Goal: Transaction & Acquisition: Purchase product/service

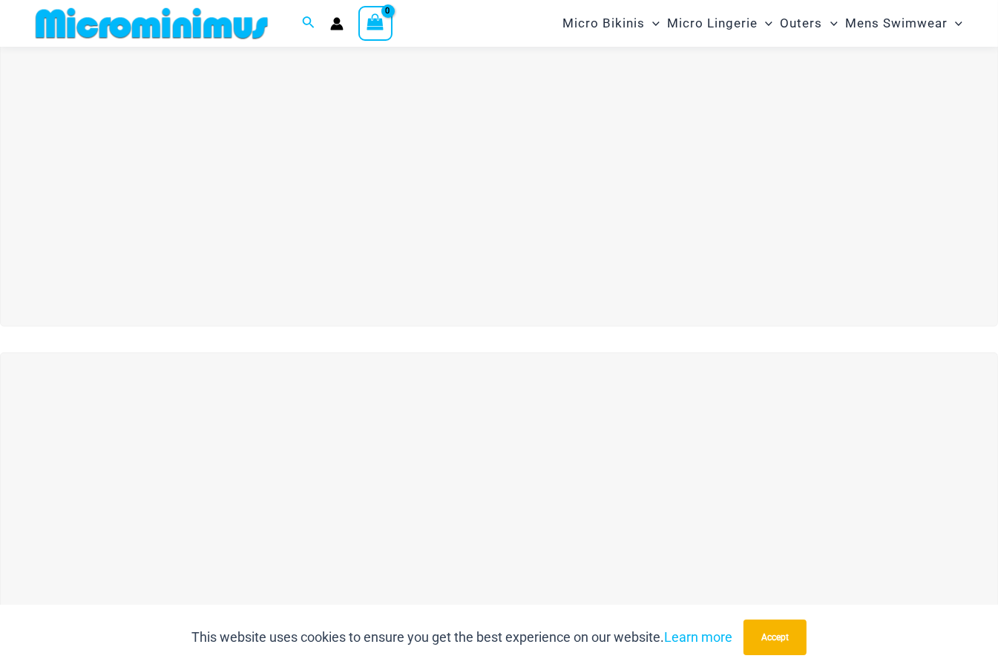
scroll to position [358, 0]
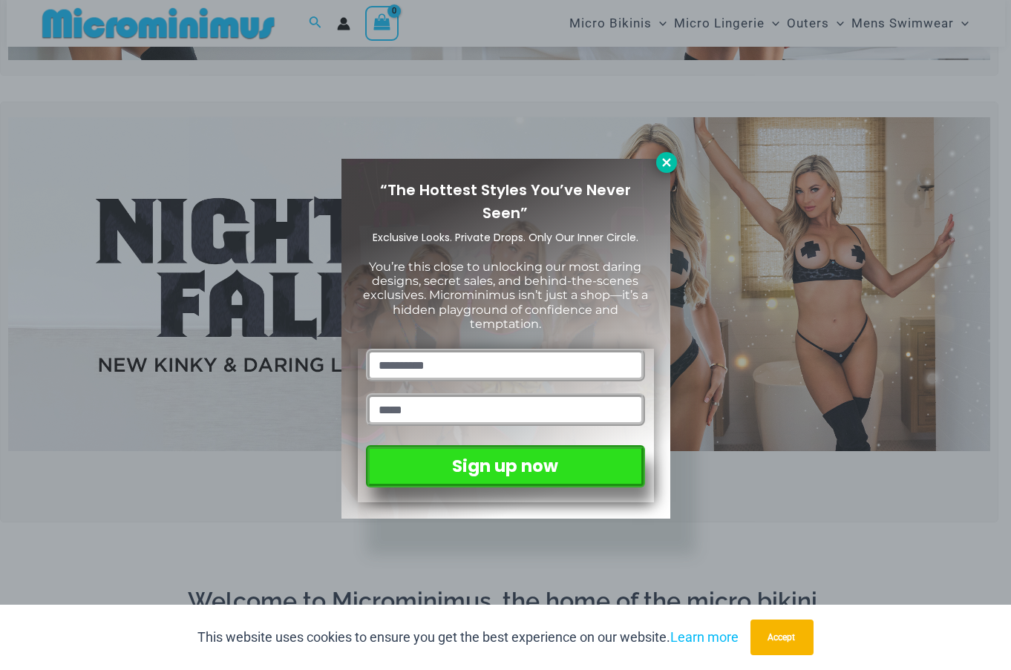
click at [662, 160] on icon at bounding box center [666, 162] width 13 height 13
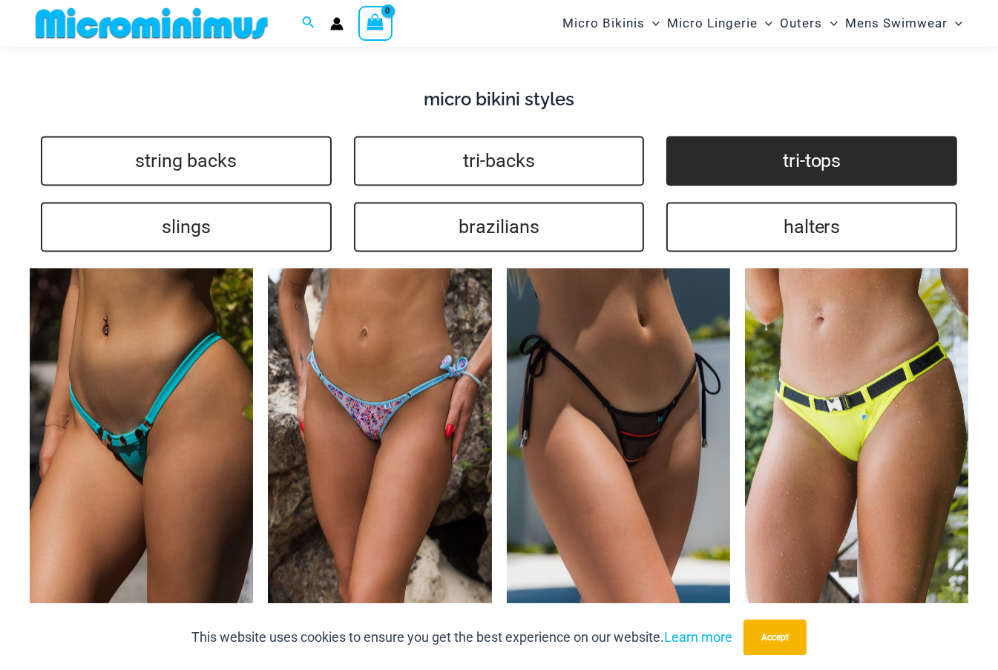
scroll to position [3252, 0]
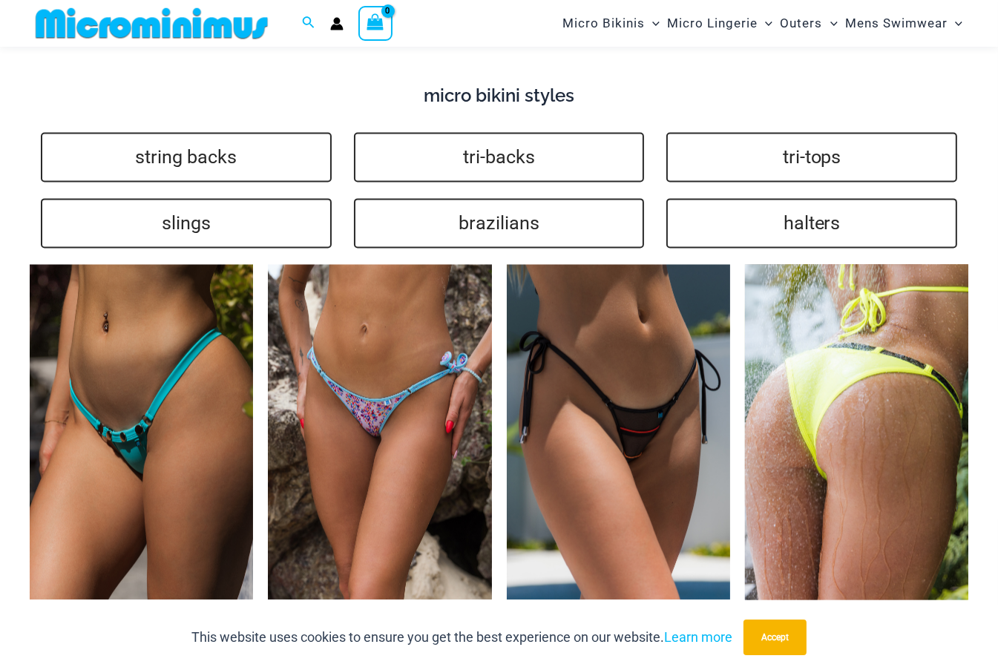
click at [857, 437] on img at bounding box center [856, 431] width 223 height 335
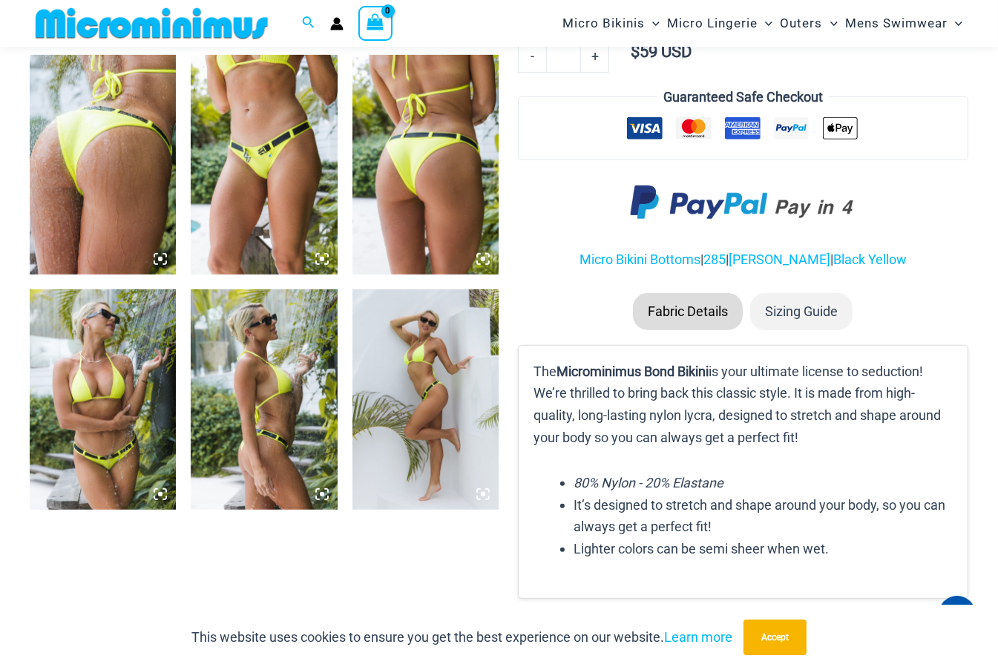
scroll to position [804, 0]
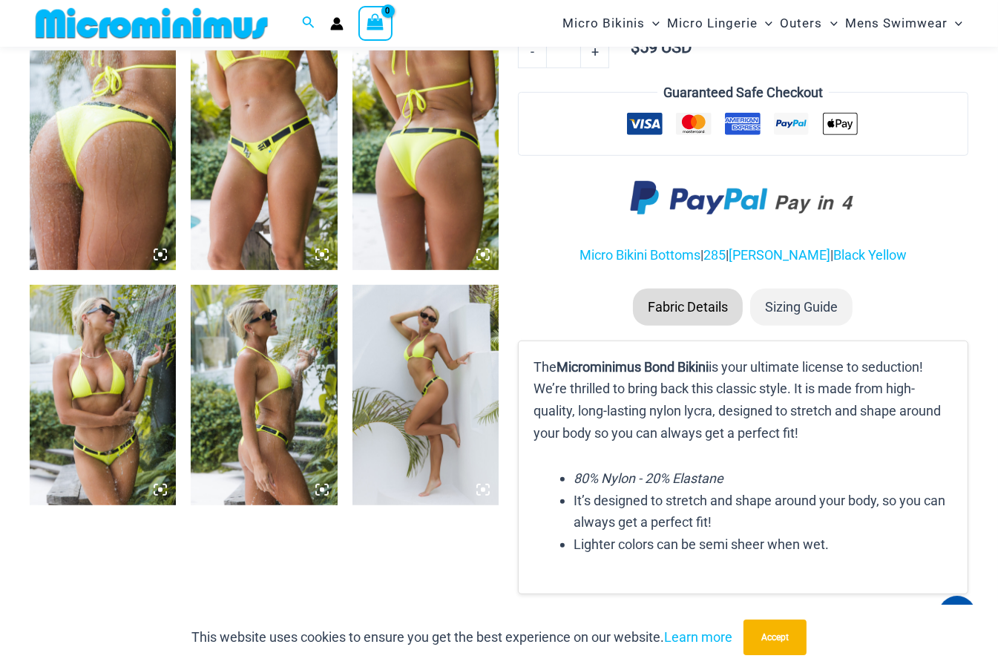
click at [164, 491] on icon at bounding box center [160, 489] width 13 height 13
